Goal: Leave review/rating: Leave review/rating

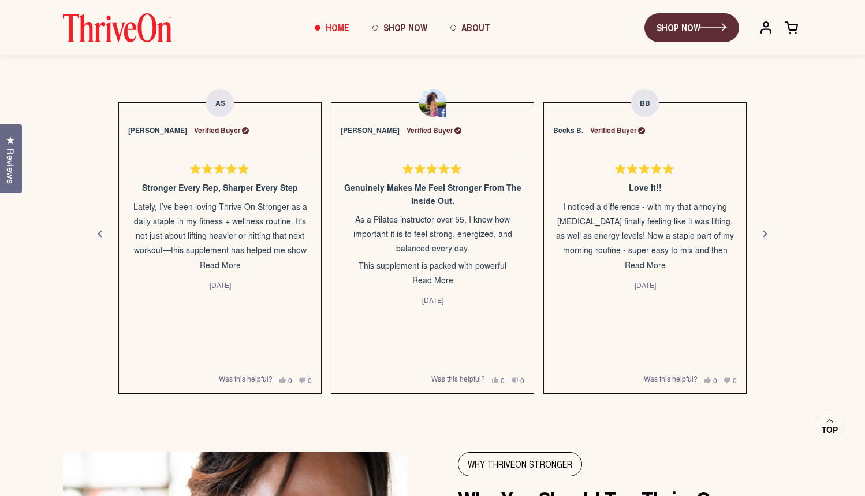
scroll to position [2042, 0]
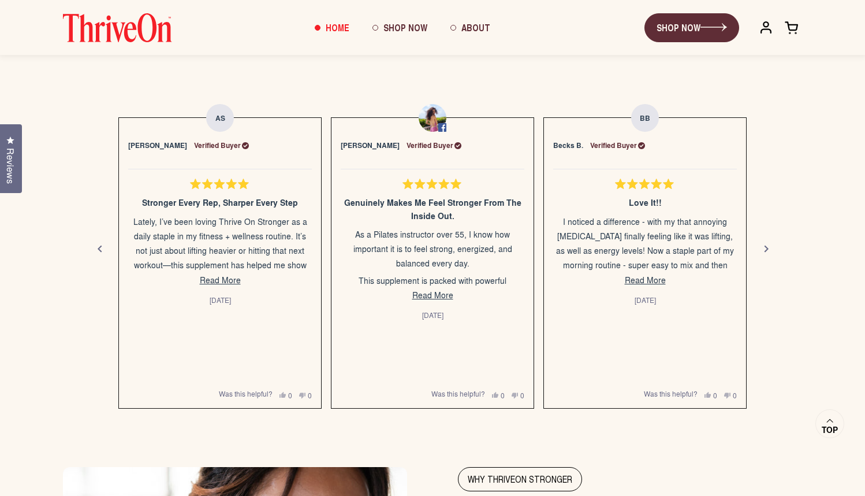
click at [763, 248] on div "Next" at bounding box center [767, 249] width 14 height 14
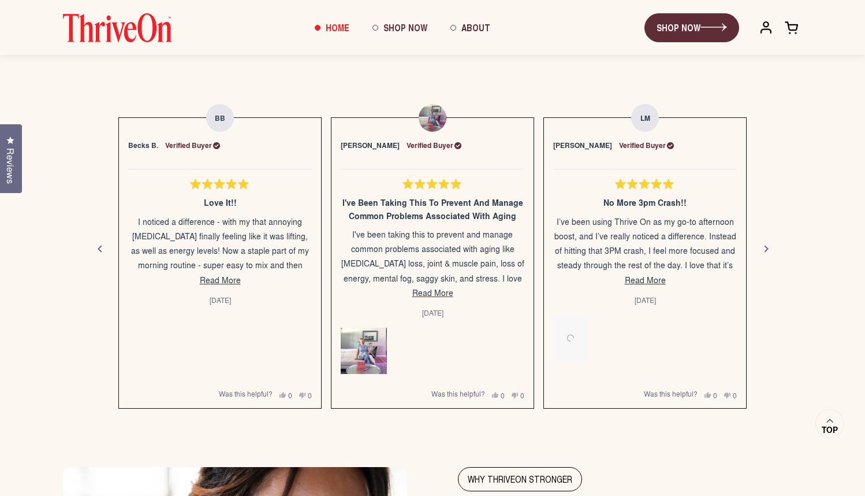
click at [763, 248] on div "Next" at bounding box center [767, 249] width 14 height 14
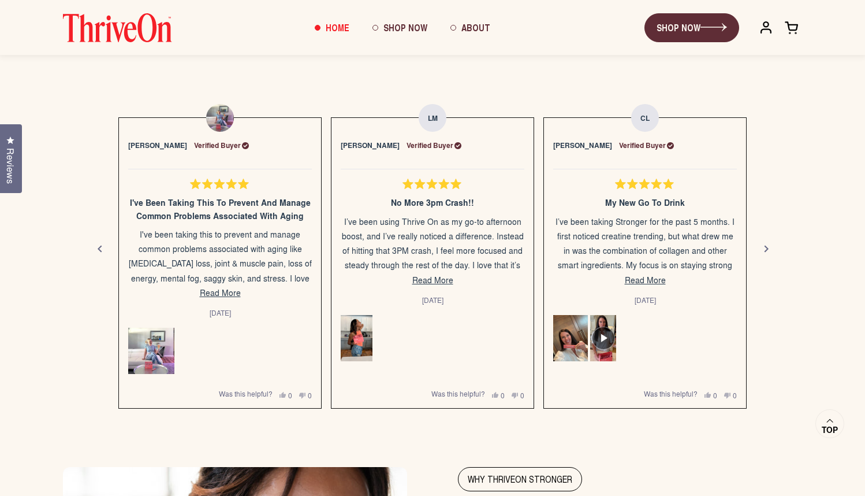
click at [763, 248] on div "Next" at bounding box center [767, 249] width 14 height 14
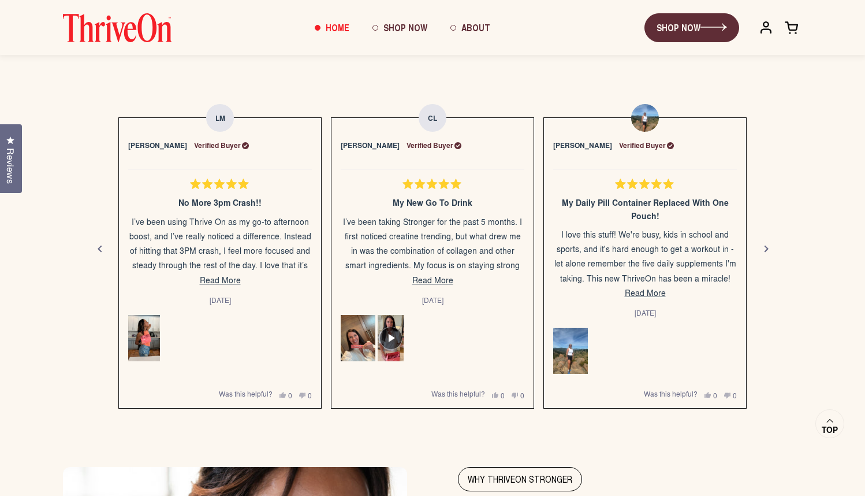
click at [763, 248] on div "Next" at bounding box center [767, 249] width 14 height 14
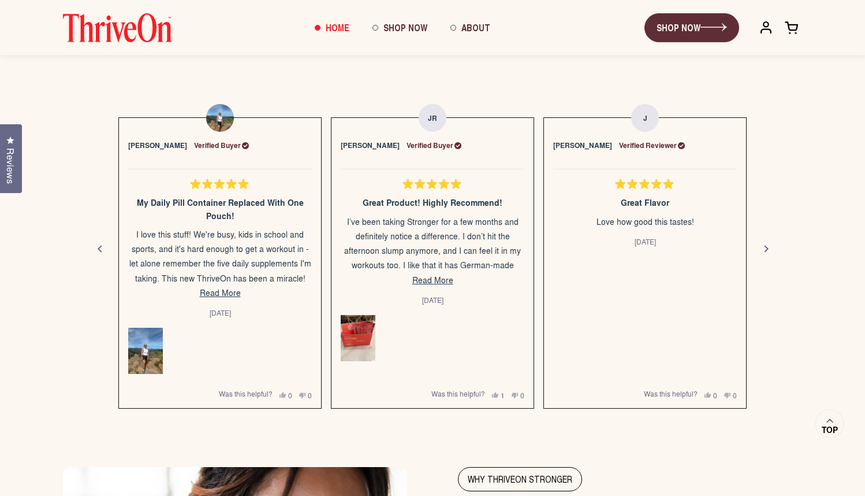
click at [763, 248] on div "Next" at bounding box center [767, 249] width 14 height 14
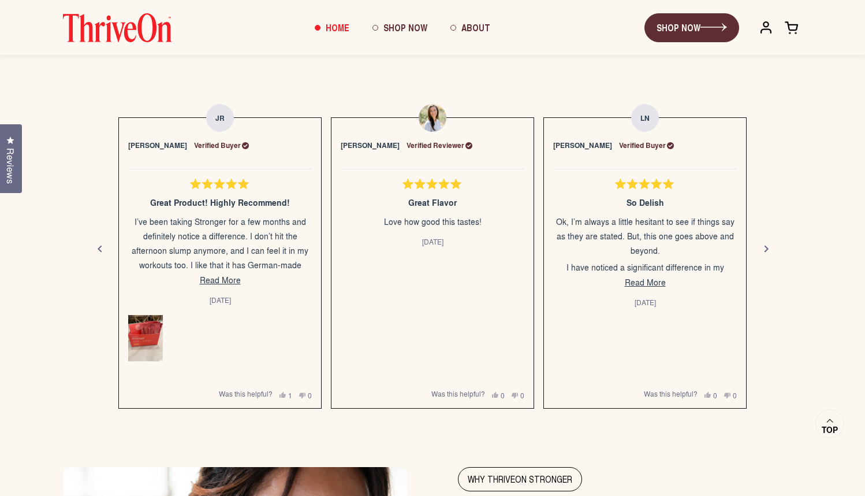
click at [763, 248] on div "Next" at bounding box center [767, 249] width 14 height 14
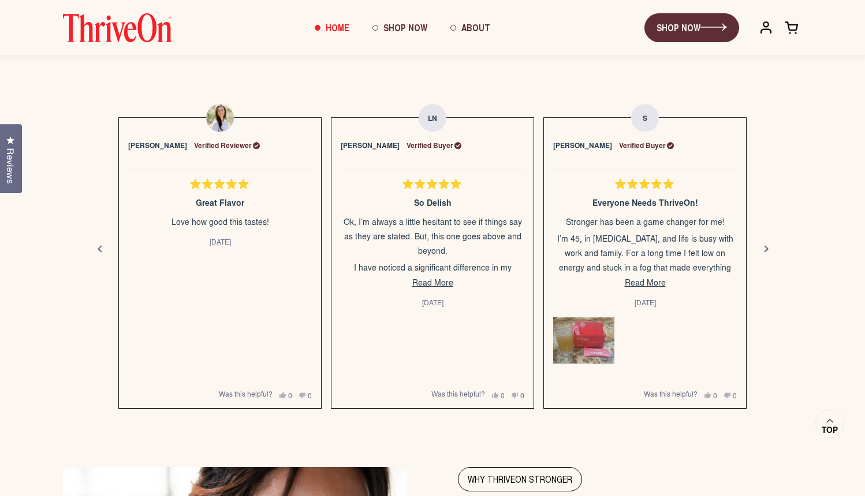
click at [763, 248] on div "Next" at bounding box center [767, 249] width 14 height 14
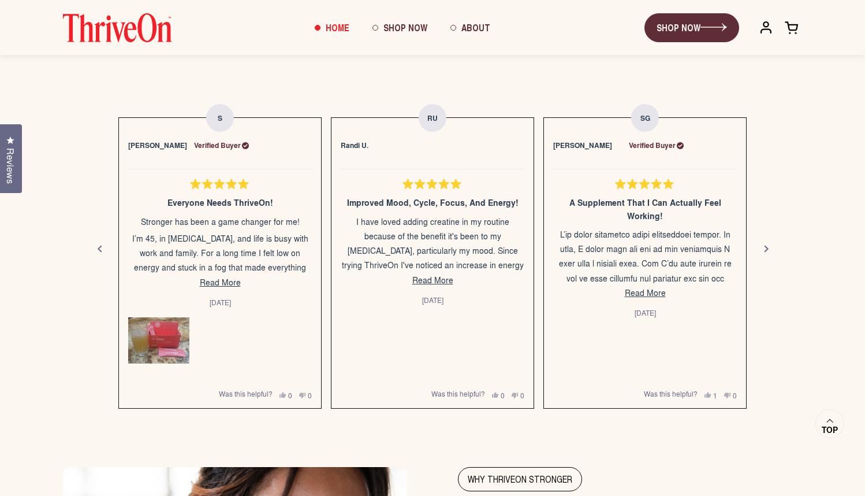
click at [763, 248] on div "Next" at bounding box center [767, 249] width 14 height 14
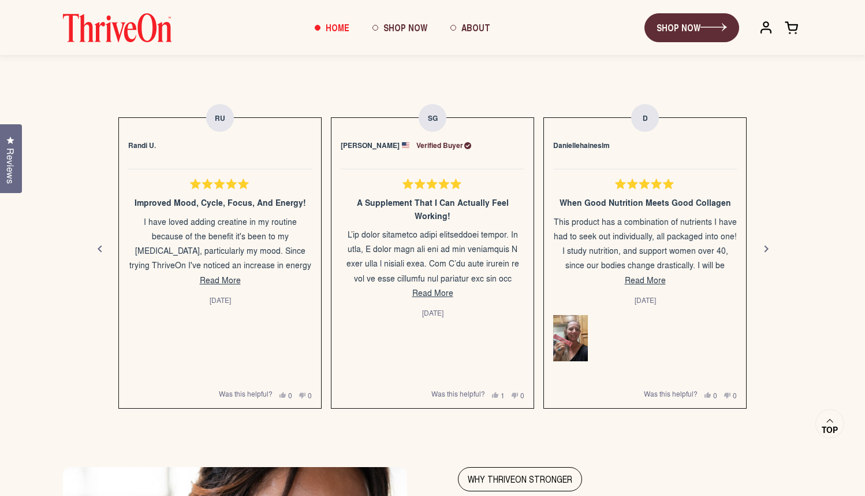
click at [763, 248] on div "Next" at bounding box center [767, 249] width 14 height 14
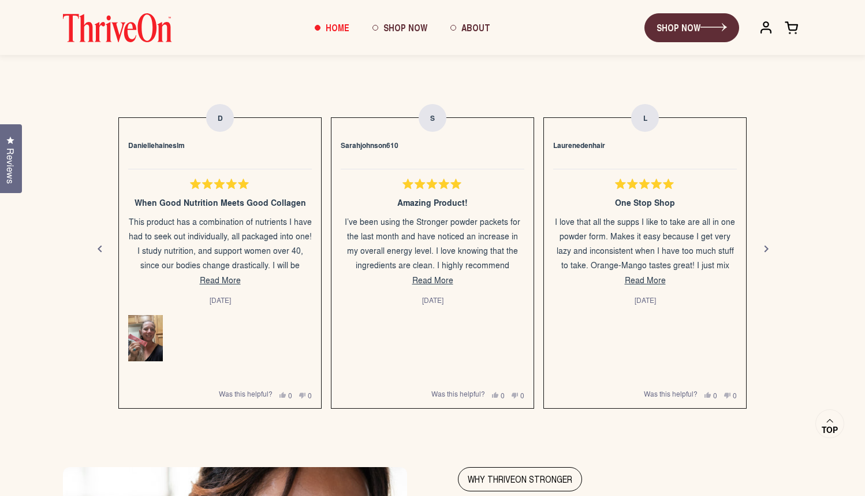
click at [763, 248] on div "Next" at bounding box center [767, 249] width 14 height 14
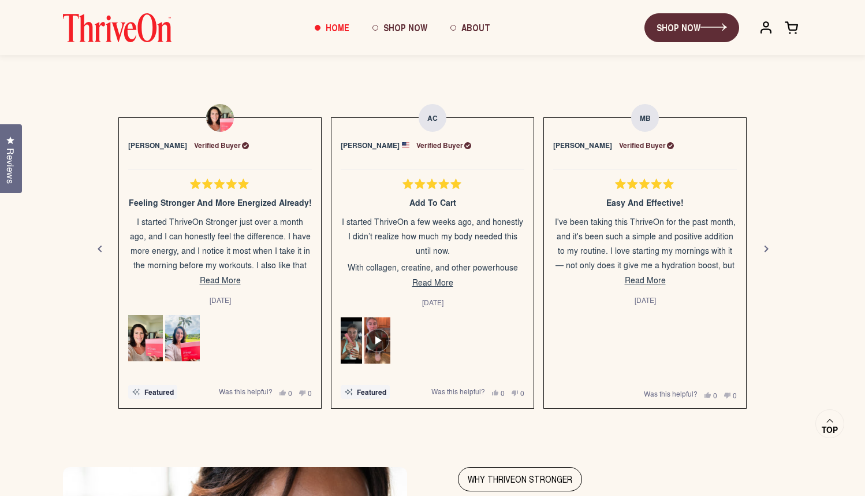
click at [765, 247] on div "Next" at bounding box center [767, 249] width 14 height 14
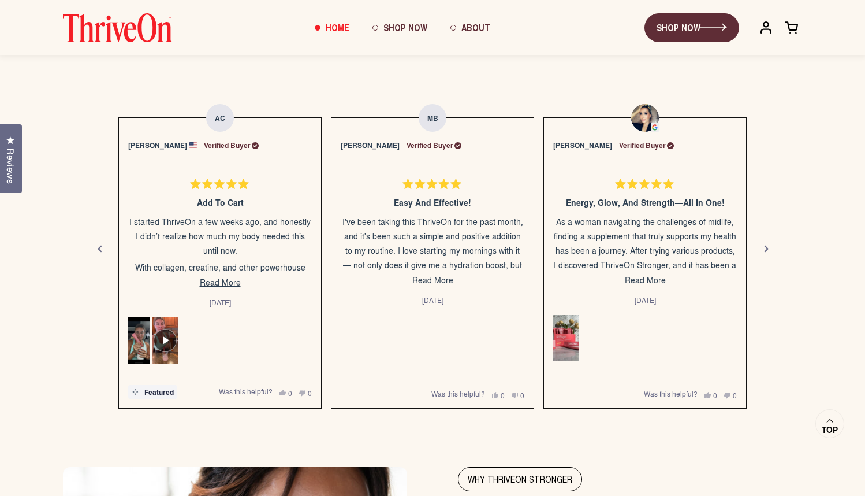
click at [765, 247] on div "Next" at bounding box center [767, 249] width 14 height 14
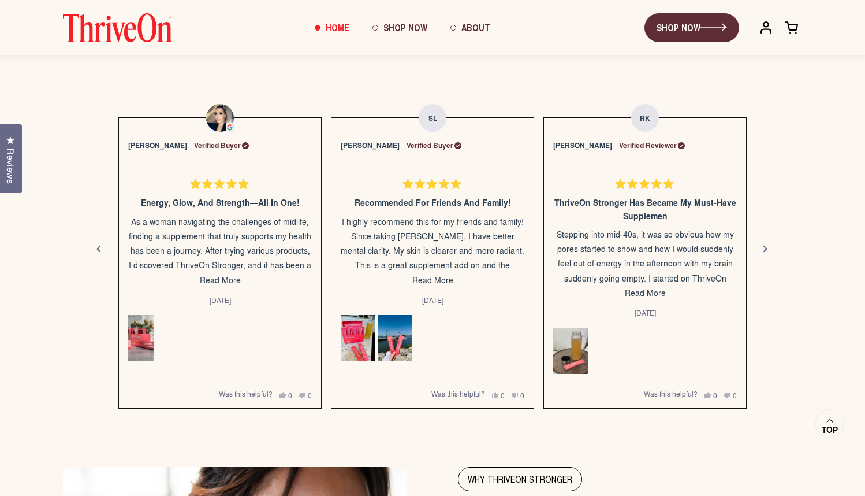
click at [98, 250] on div "Previous" at bounding box center [99, 249] width 14 height 14
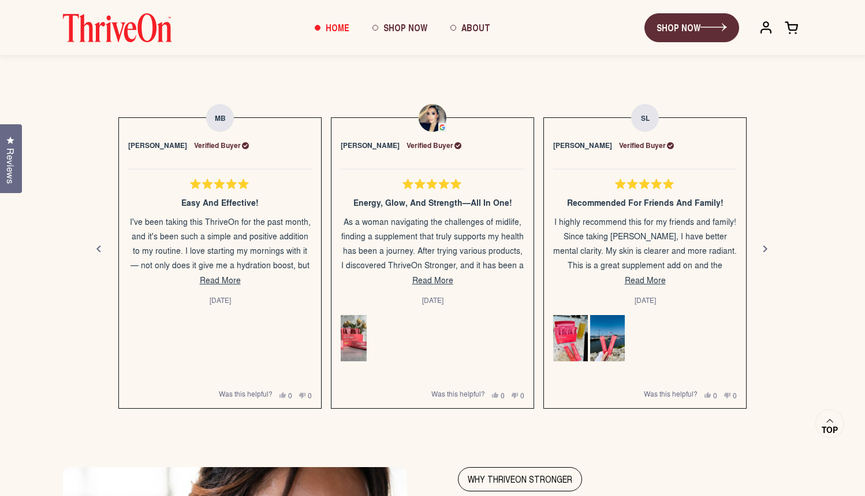
click at [98, 250] on div "Previous" at bounding box center [99, 249] width 14 height 14
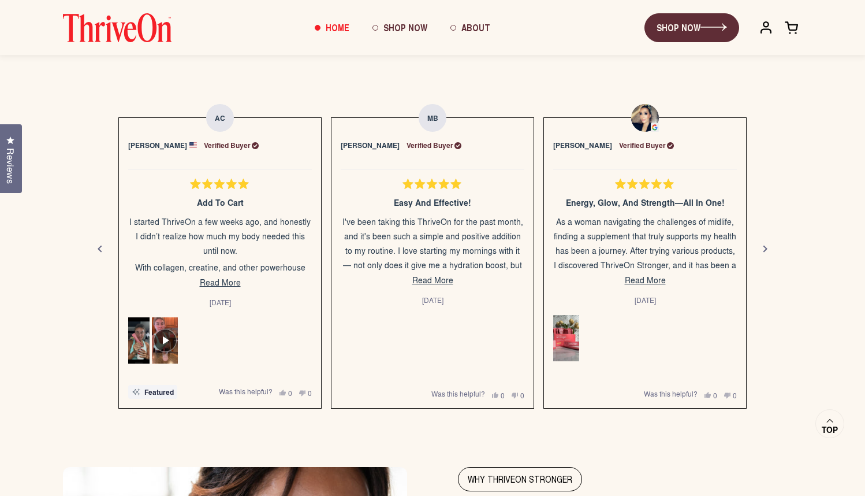
click at [434, 276] on span "Read More" at bounding box center [433, 280] width 41 height 12
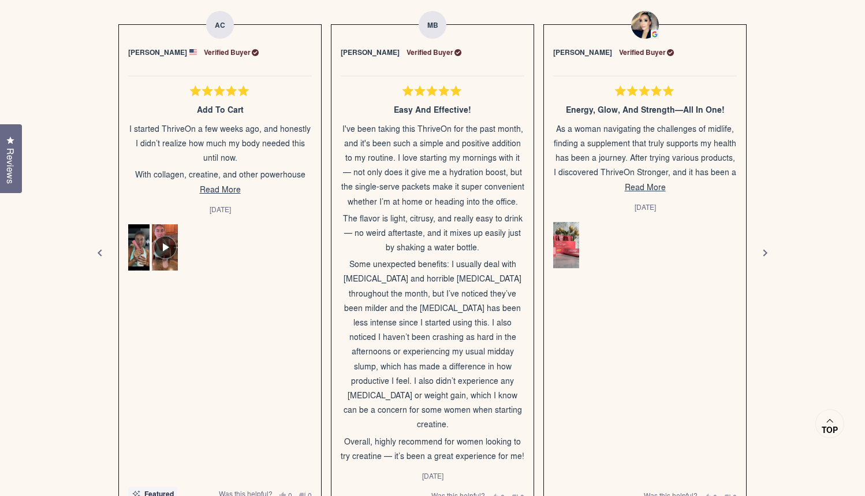
scroll to position [2206, 0]
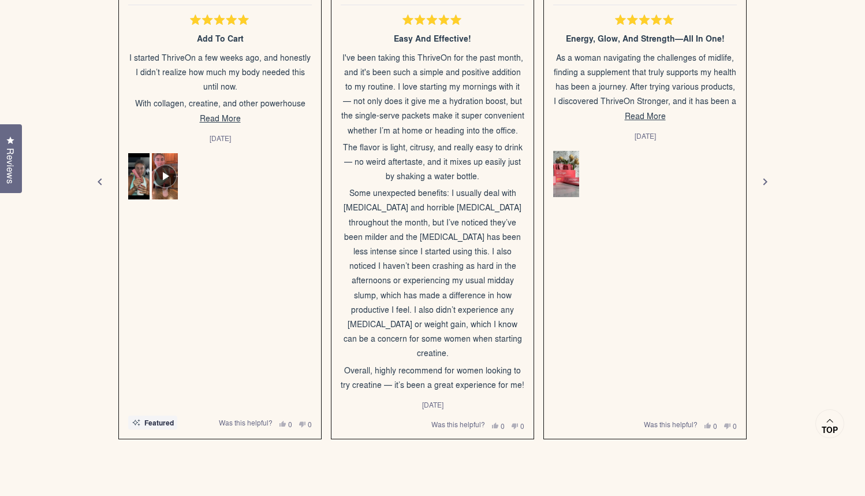
click at [497, 421] on button "Yes, this review was helpful 0 people voted yes" at bounding box center [498, 425] width 13 height 9
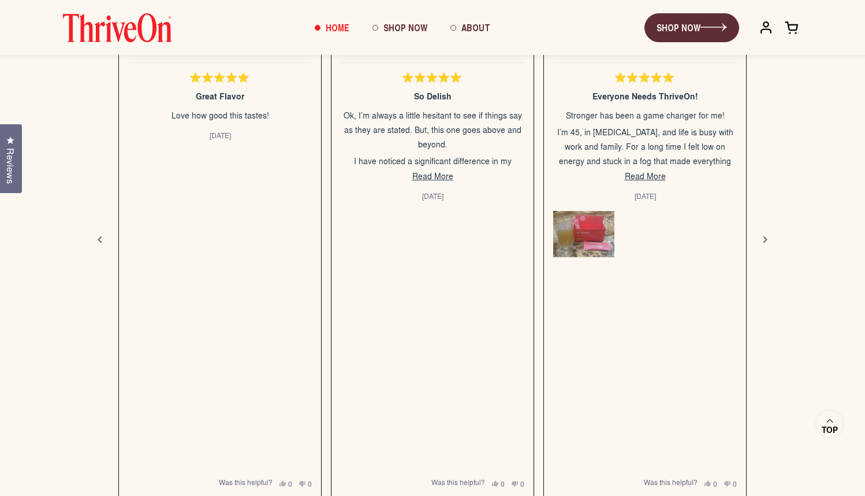
scroll to position [2095, 0]
